Goal: Transaction & Acquisition: Download file/media

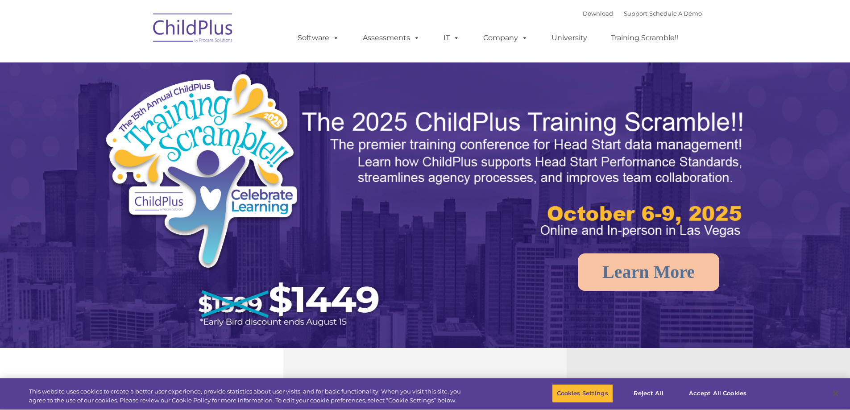
select select "MEDIUM"
type input ""
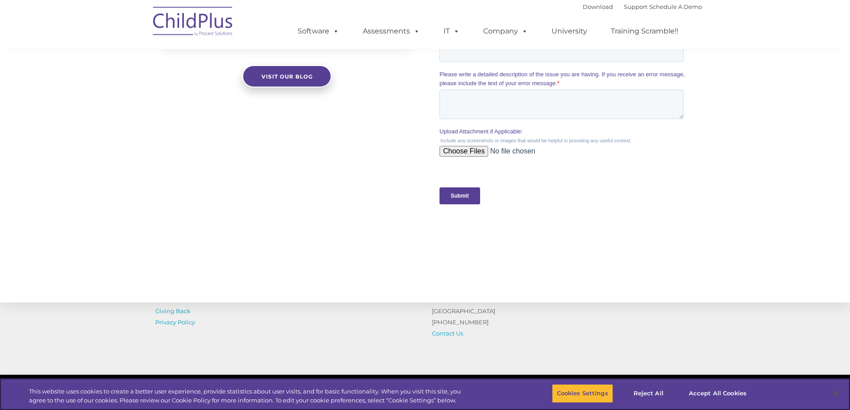
scroll to position [872, 0]
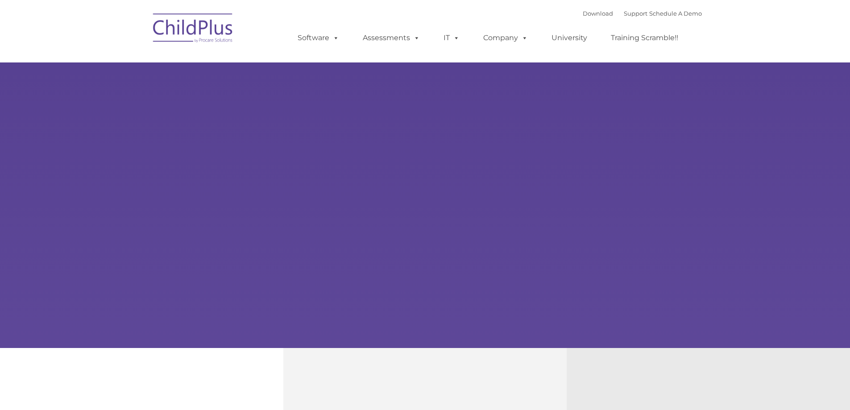
type input ""
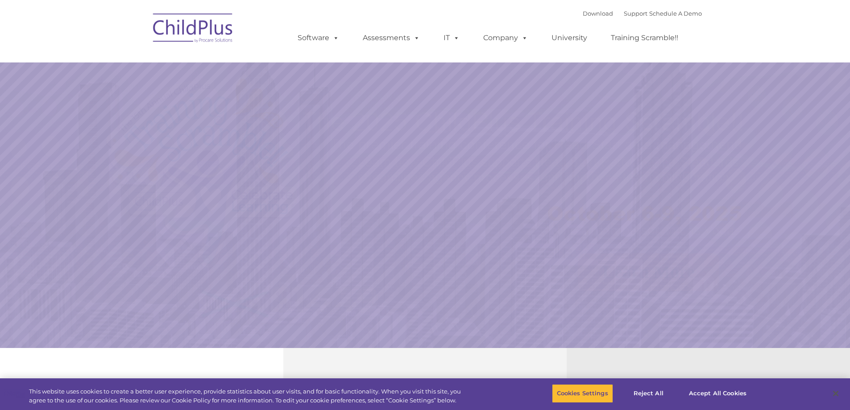
select select "MEDIUM"
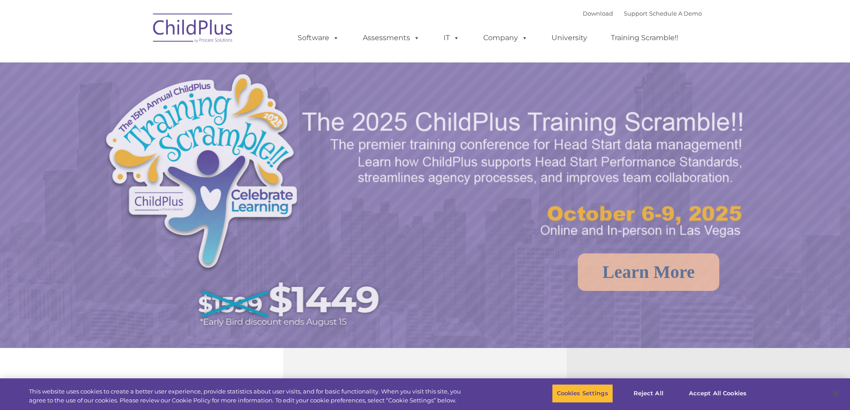
select select "MEDIUM"
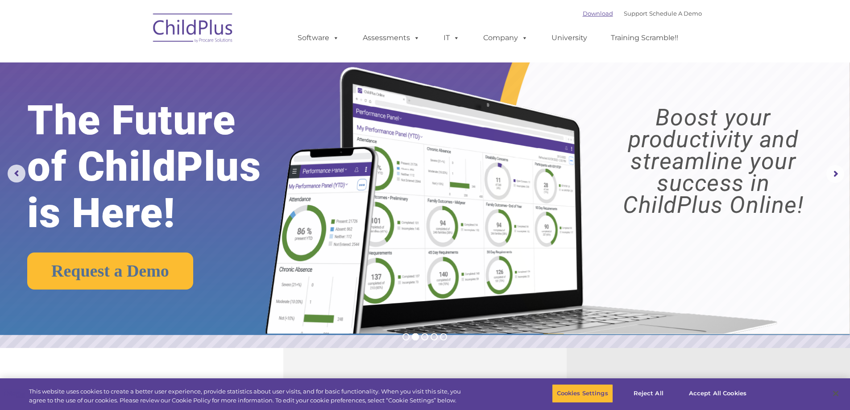
click at [593, 14] on link "Download" at bounding box center [598, 13] width 30 height 7
